Goal: Transaction & Acquisition: Purchase product/service

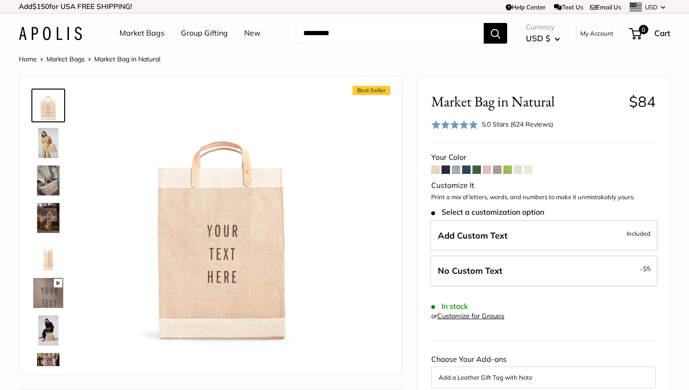
click at [135, 30] on link "Market Bags" at bounding box center [142, 33] width 45 height 14
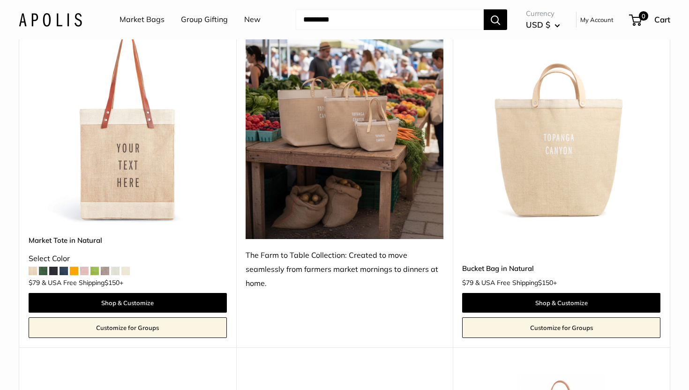
scroll to position [302, 0]
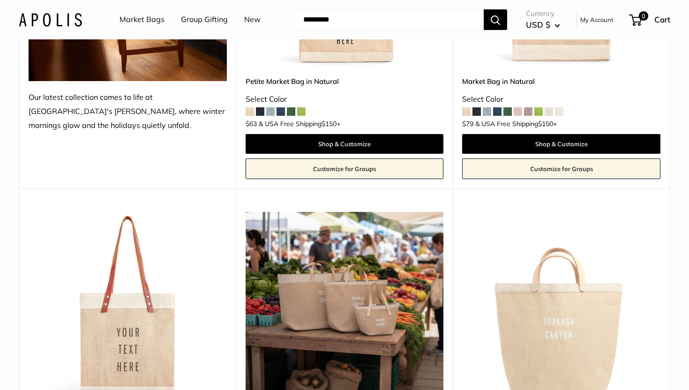
click at [324, 72] on div "Upgrade: Next Day Fulfillment Customizable Text Sturdy & Spill Resistant Best S…" at bounding box center [344, 17] width 217 height 344
click at [324, 78] on link "Petite Market Bag in Natural" at bounding box center [345, 81] width 198 height 11
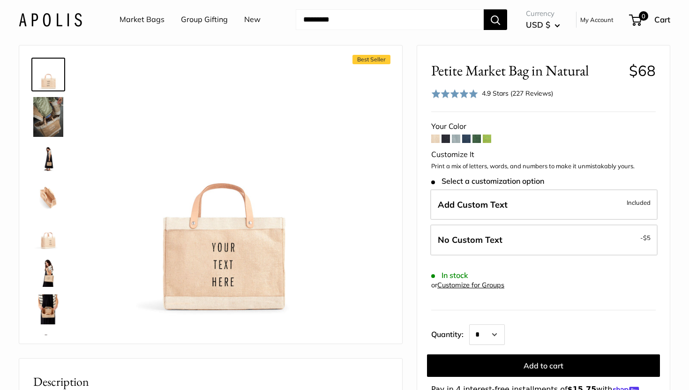
scroll to position [62, 0]
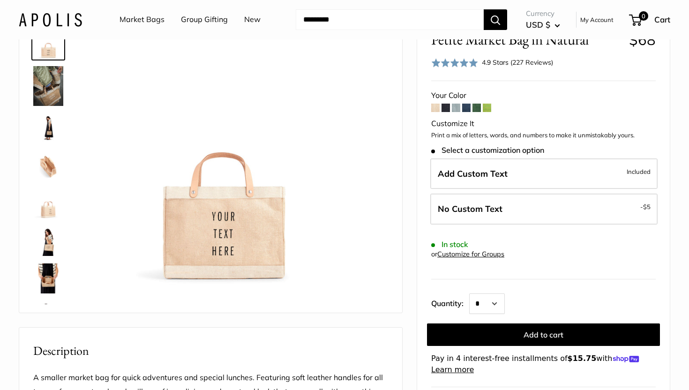
click at [445, 108] on span at bounding box center [446, 108] width 8 height 8
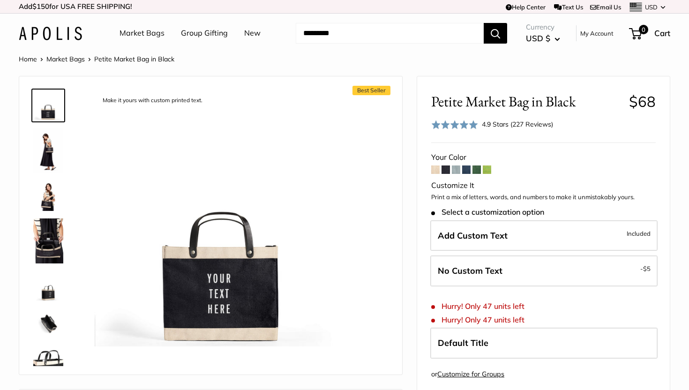
click at [161, 35] on link "Market Bags" at bounding box center [142, 33] width 45 height 14
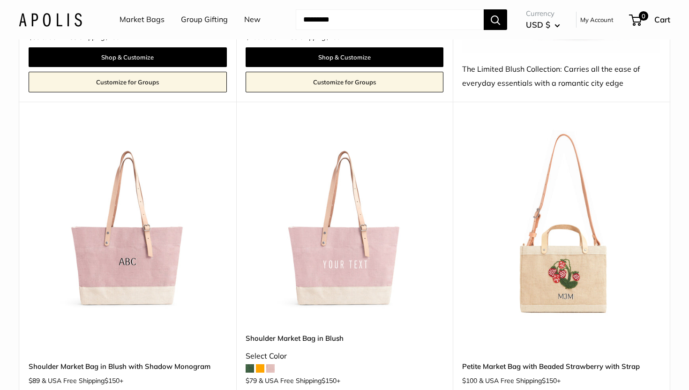
scroll to position [1504, 0]
